Goal: Communication & Community: Answer question/provide support

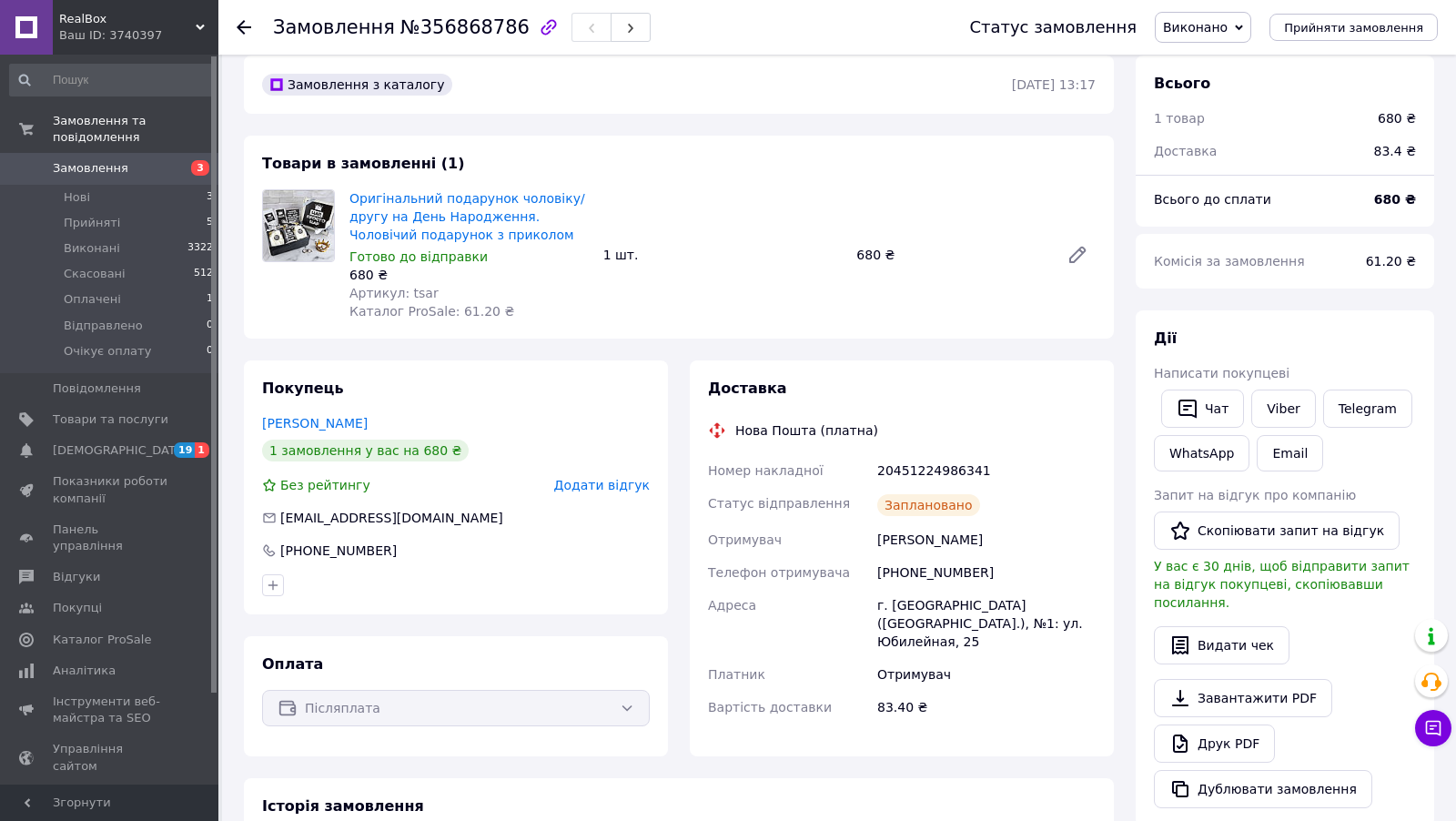
scroll to position [29, 0]
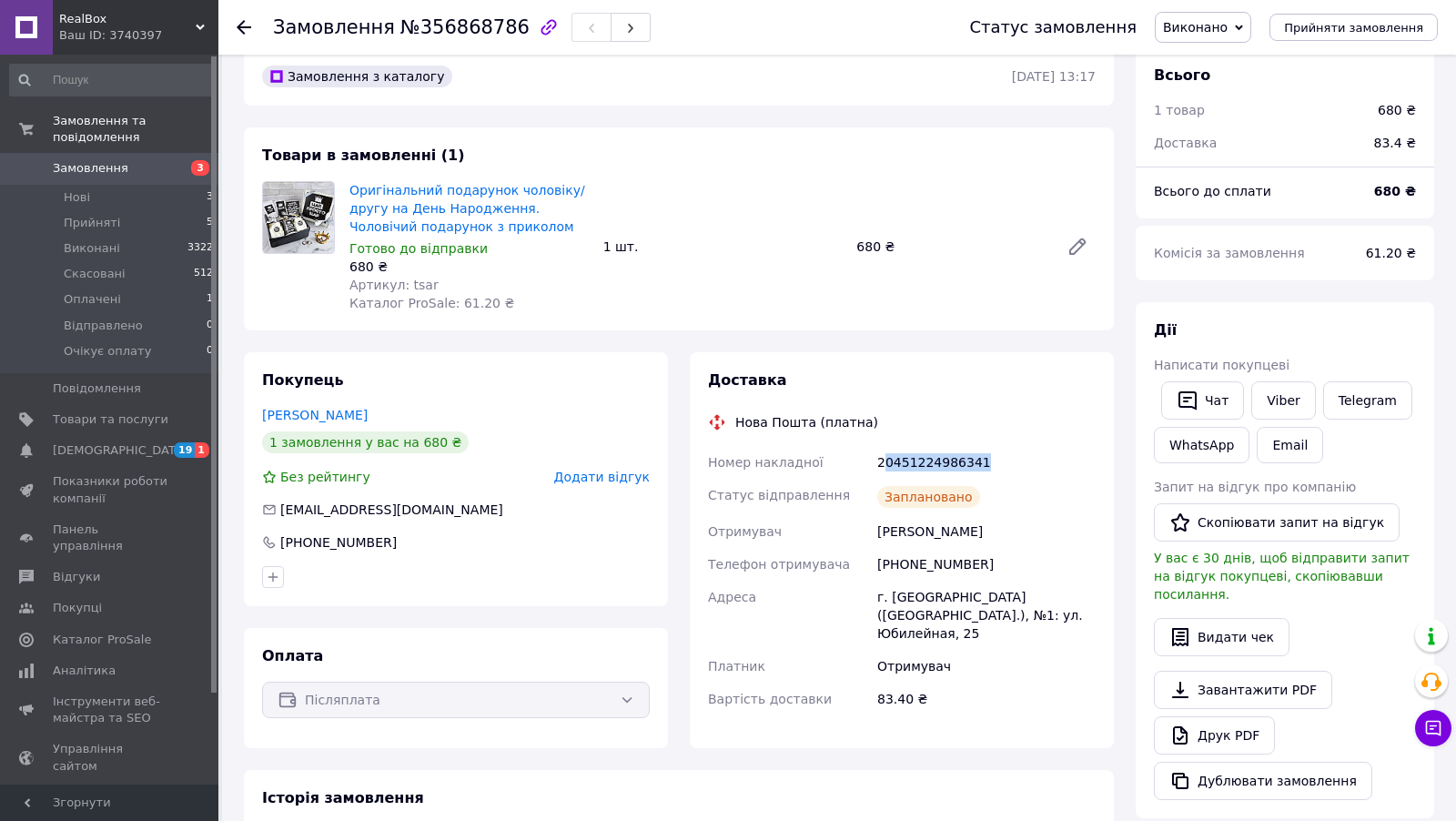
drag, startPoint x: 987, startPoint y: 468, endPoint x: 881, endPoint y: 468, distance: 106.0
click at [881, 468] on div "20451224986341" at bounding box center [986, 462] width 225 height 33
click at [975, 479] on div "Заплановано" at bounding box center [986, 496] width 225 height 36
drag, startPoint x: 991, startPoint y: 464, endPoint x: 874, endPoint y: 464, distance: 117.0
click at [874, 464] on div "20451224986341" at bounding box center [986, 462] width 225 height 33
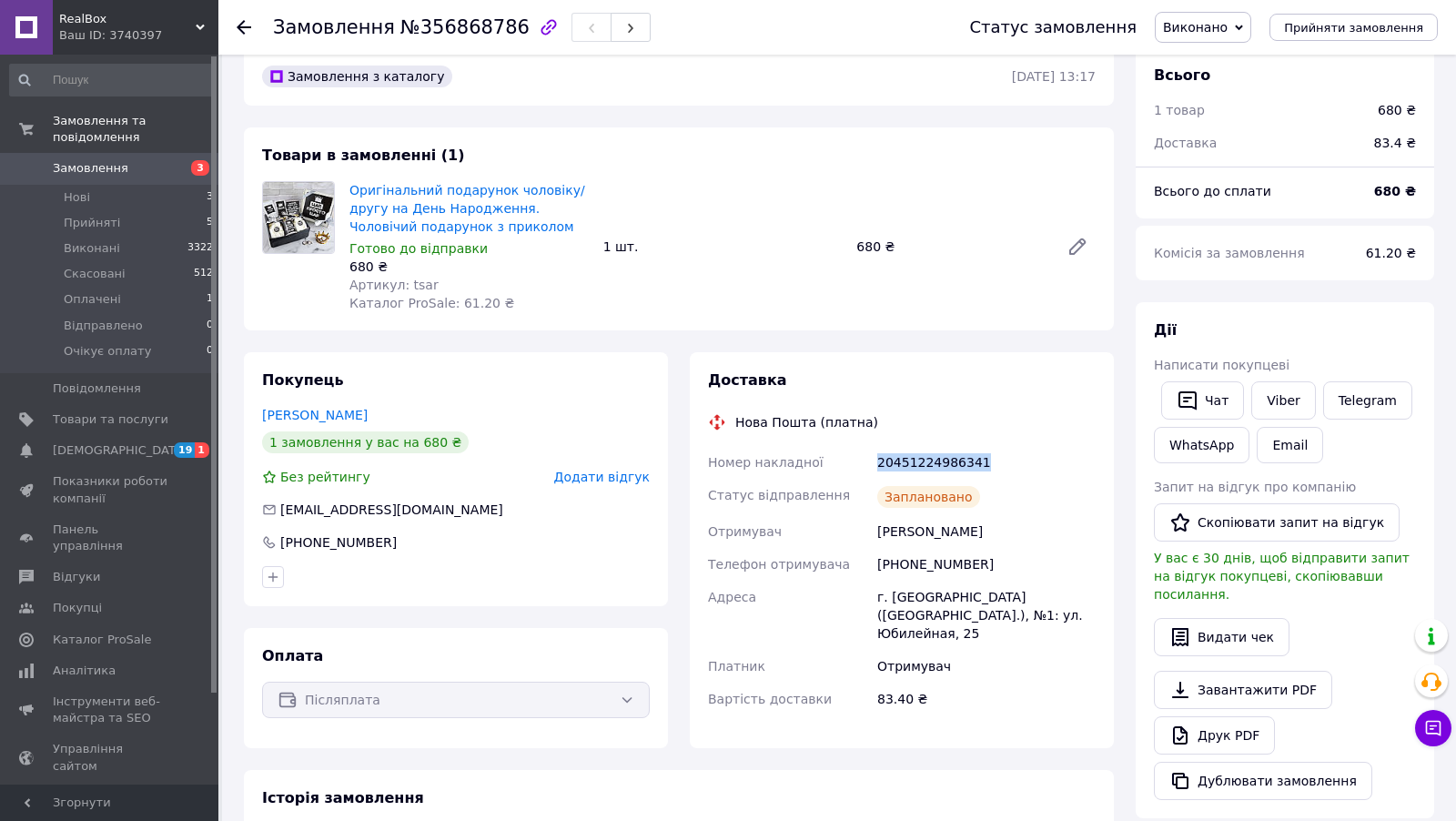
copy div "20451224986341"
click at [1429, 722] on icon at bounding box center [1434, 728] width 16 height 16
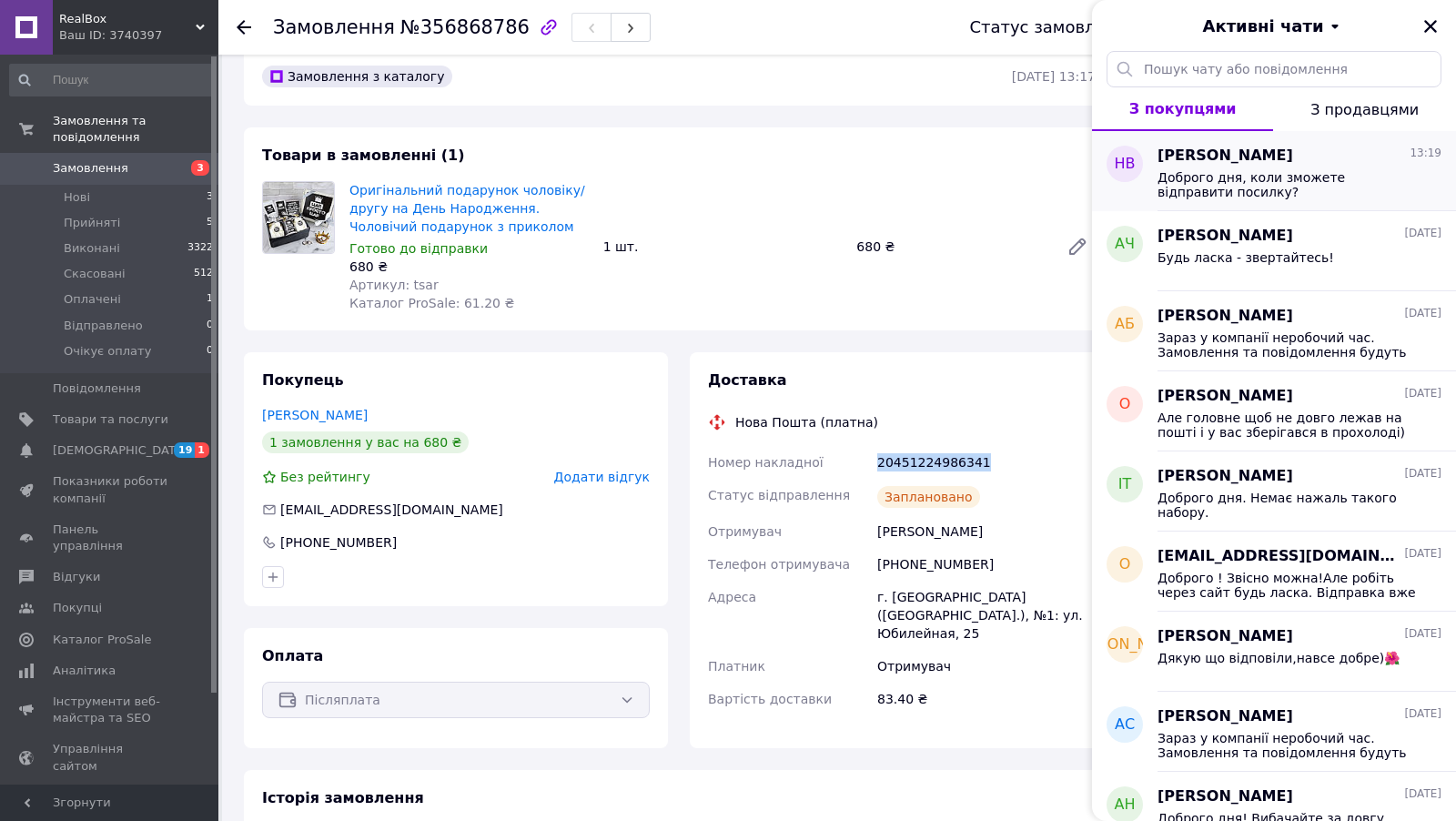
click at [1259, 171] on span "Доброго дня, коли зможете відправити посилку?" at bounding box center [1286, 185] width 258 height 29
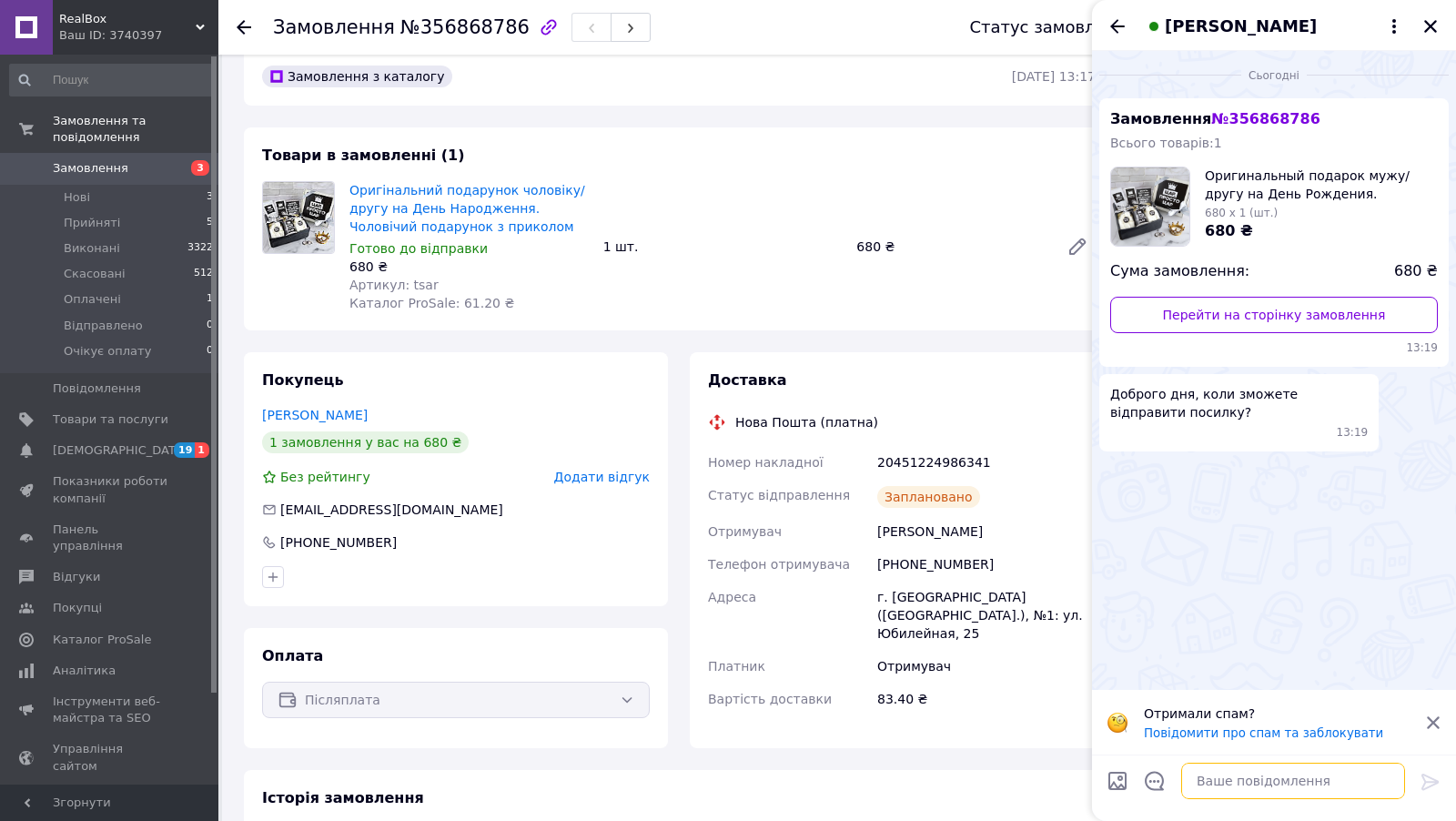
click at [1251, 790] on textarea at bounding box center [1293, 780] width 224 height 36
paste textarea "20451224986341"
type textarea "Доброго, вже давно отправили - 20451224986341"
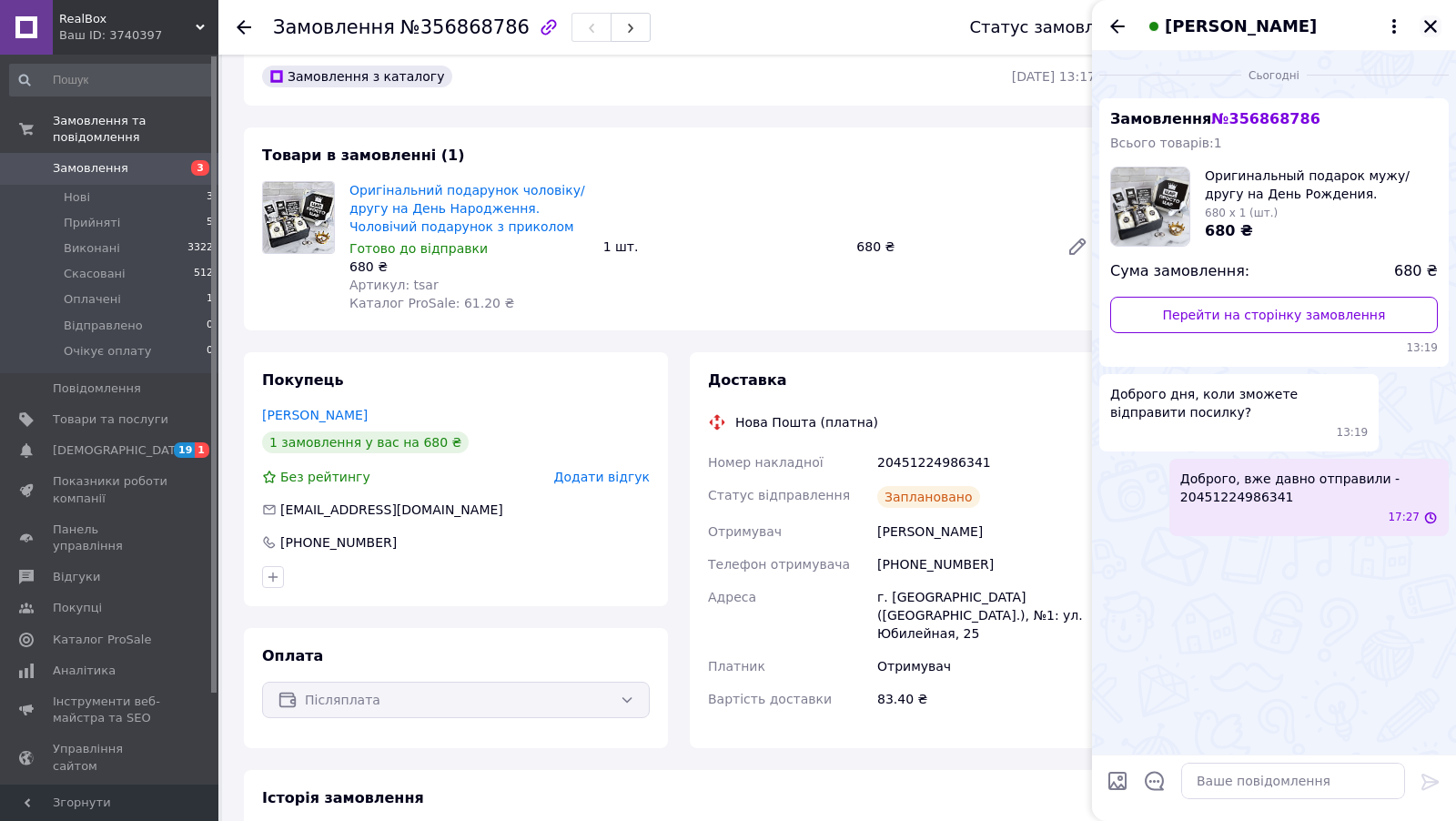
click at [1429, 30] on icon "Закрити" at bounding box center [1431, 26] width 17 height 17
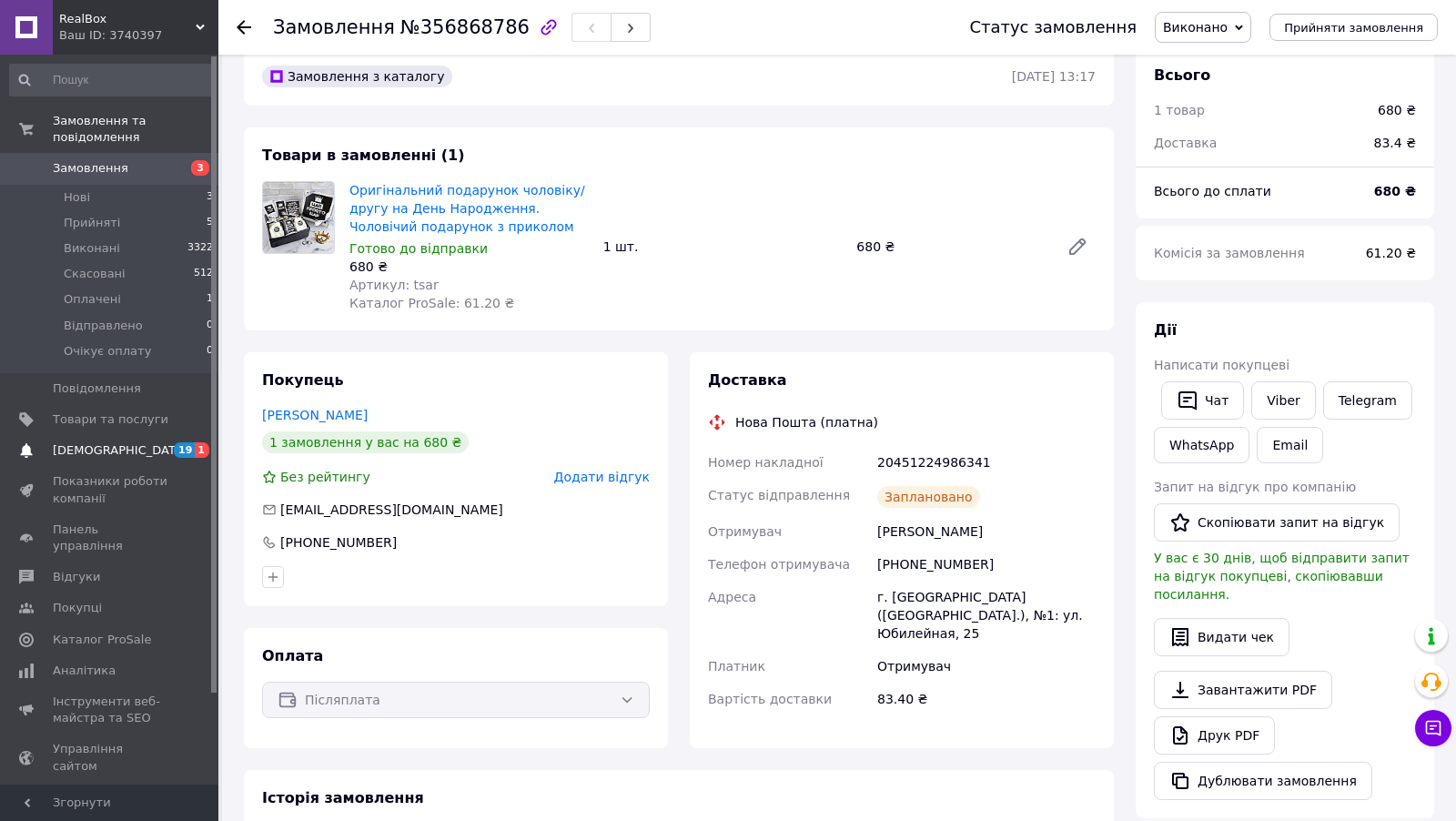
click at [114, 452] on span "[DEMOGRAPHIC_DATA]" at bounding box center [120, 450] width 135 height 17
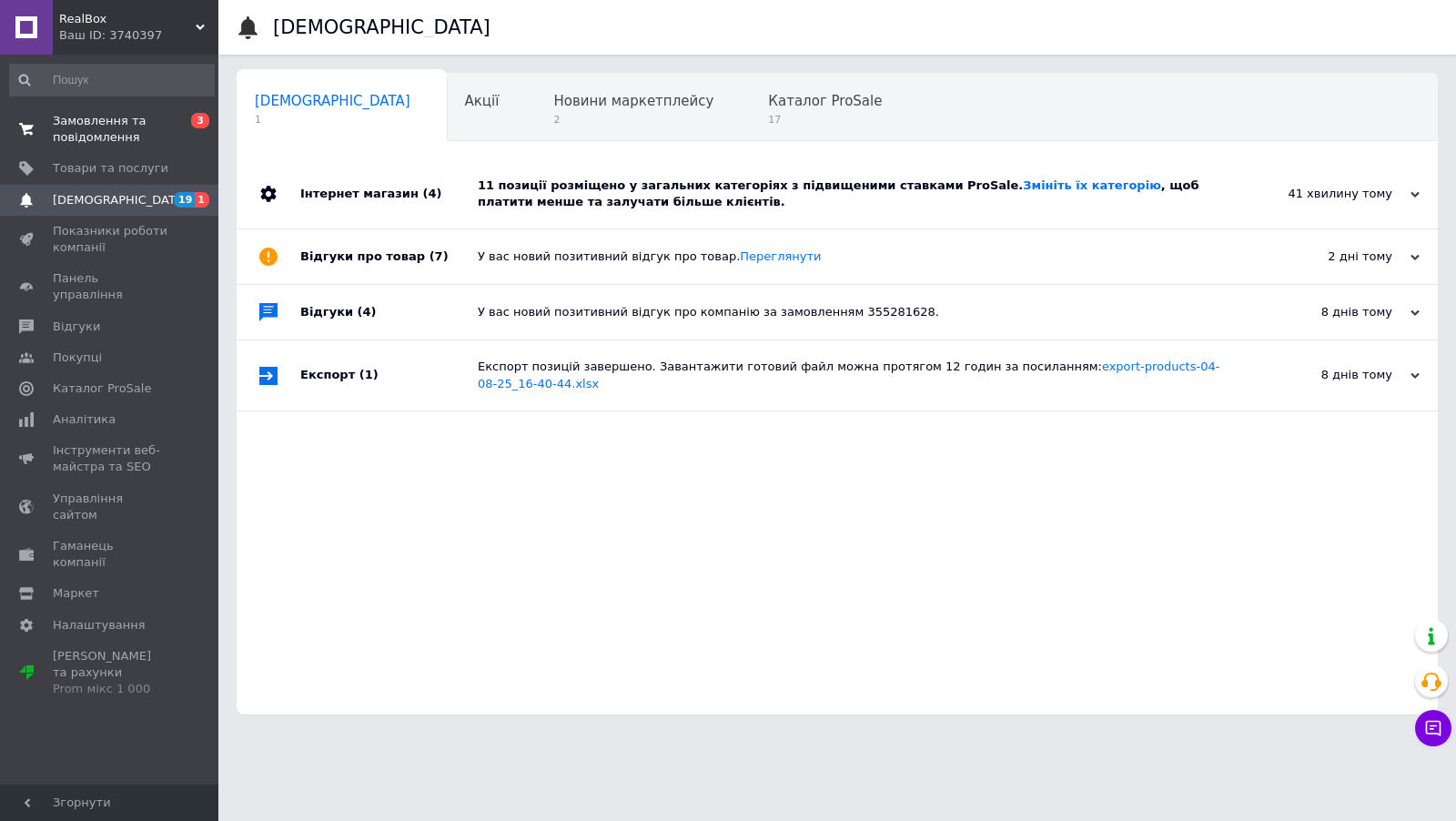
click at [102, 132] on span "Замовлення та повідомлення" at bounding box center [110, 130] width 116 height 33
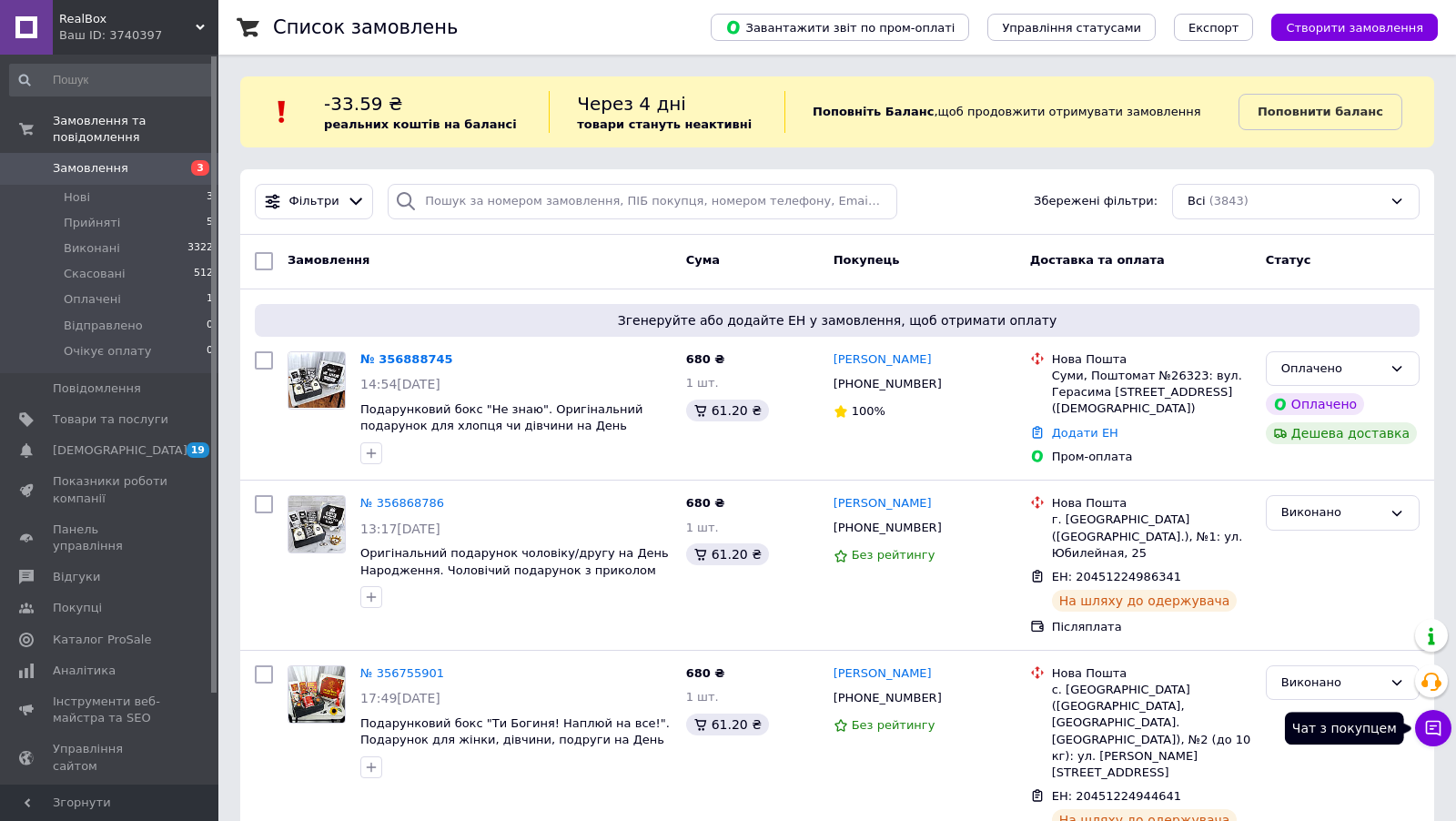
click at [1437, 729] on icon at bounding box center [1434, 727] width 19 height 19
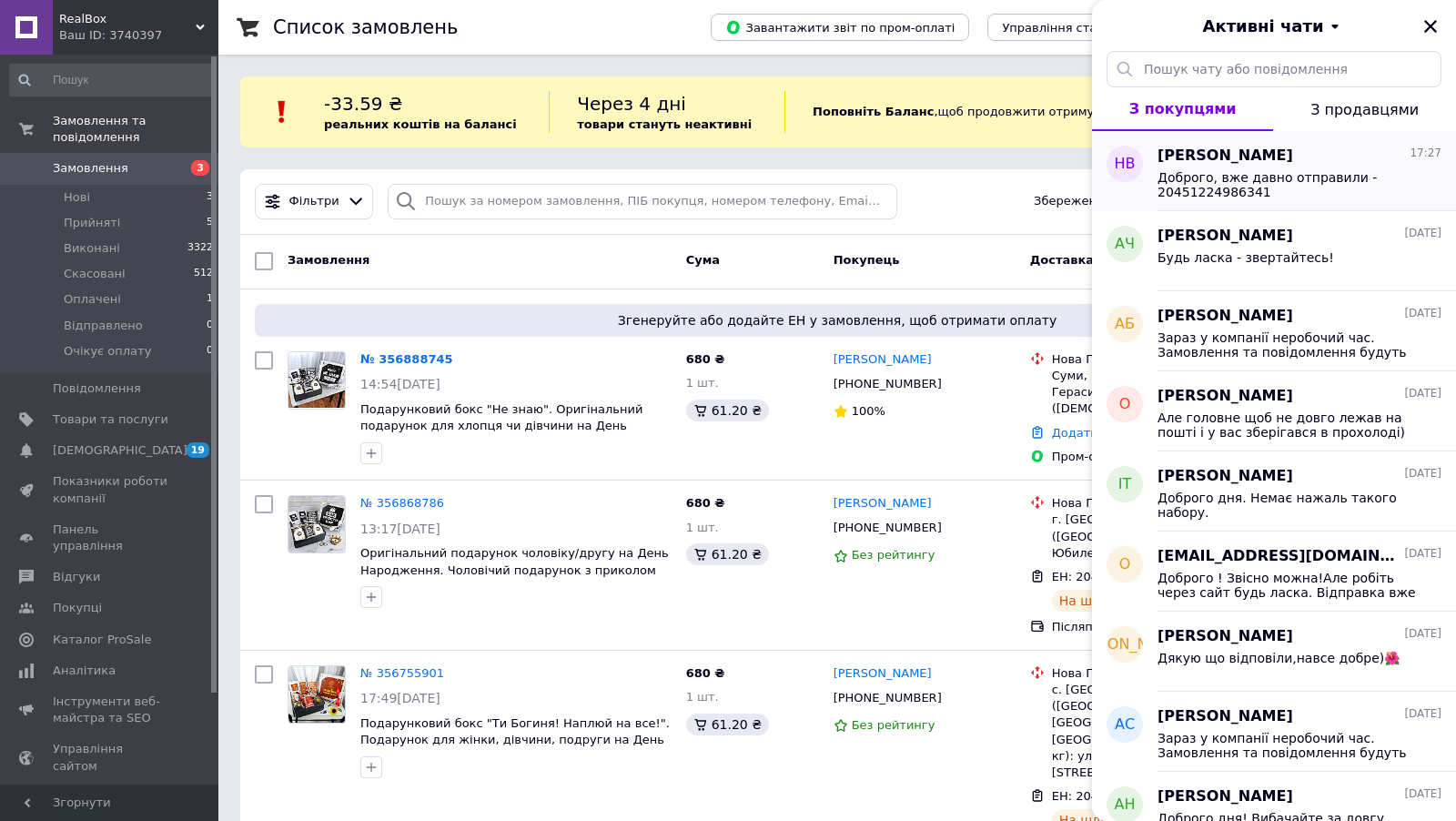
click at [1276, 180] on span "Доброго, вже давно отправили - 20451224986341" at bounding box center [1286, 185] width 258 height 29
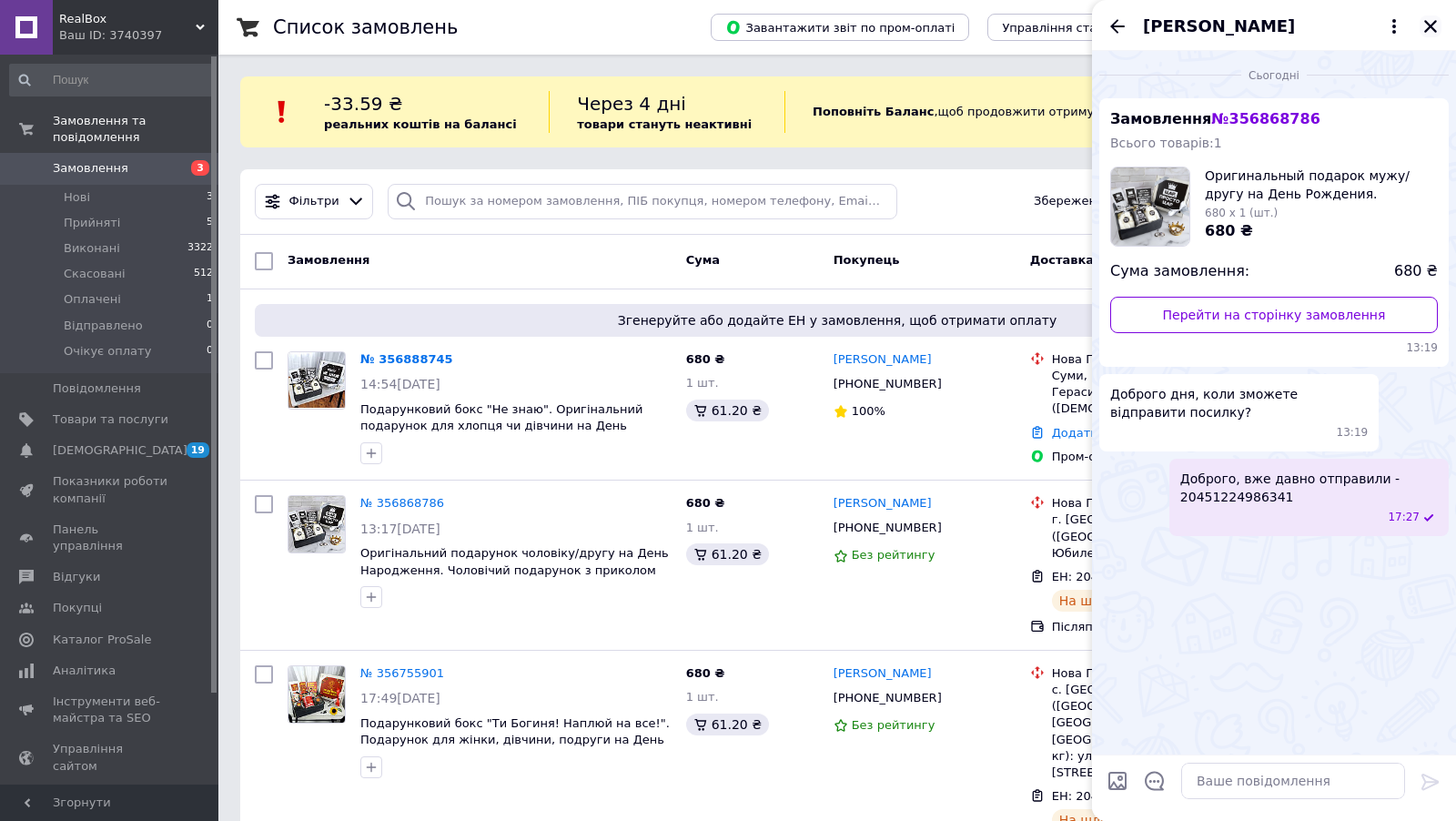
click at [1425, 25] on icon "Закрити" at bounding box center [1431, 26] width 17 height 17
